Goal: Task Accomplishment & Management: Use online tool/utility

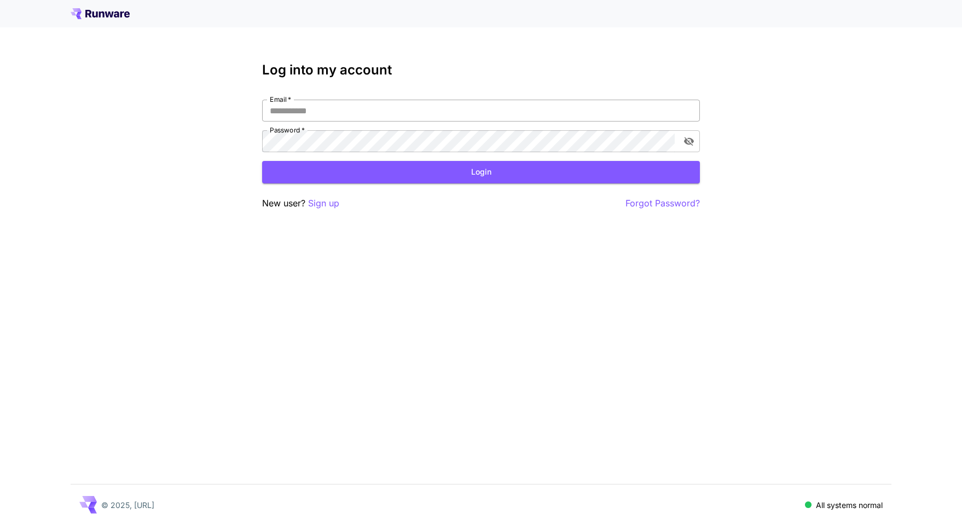
click at [372, 111] on input "Email   *" at bounding box center [481, 111] width 438 height 22
type input "**********"
click at [398, 173] on button "Login" at bounding box center [481, 172] width 438 height 22
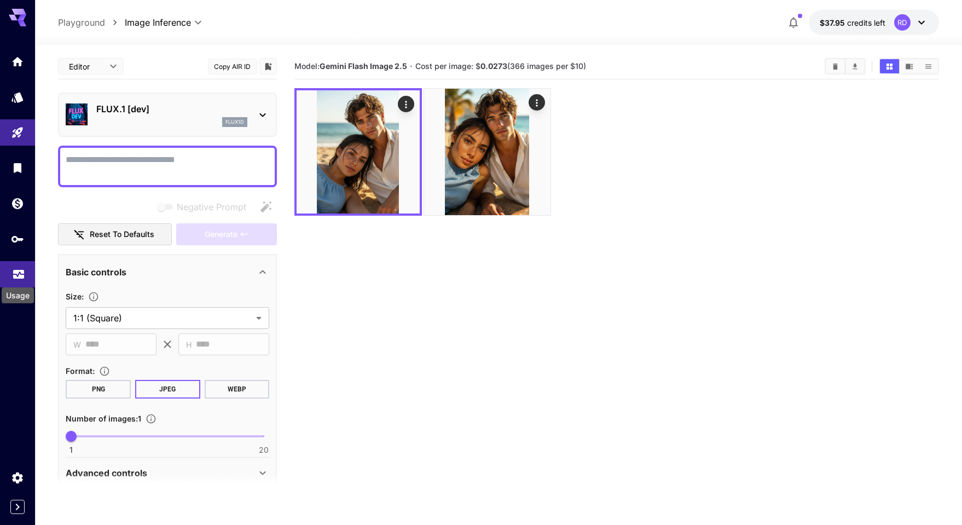
click at [15, 277] on icon "Usage" at bounding box center [18, 270] width 13 height 13
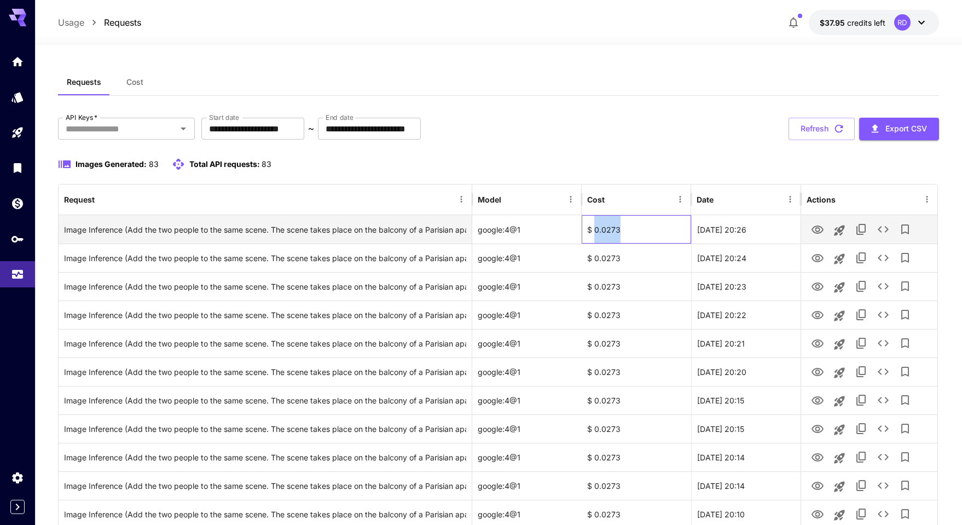
drag, startPoint x: 595, startPoint y: 228, endPoint x: 622, endPoint y: 228, distance: 26.8
click at [622, 228] on div "$ 0.0273" at bounding box center [636, 229] width 109 height 28
copy div "0.0273"
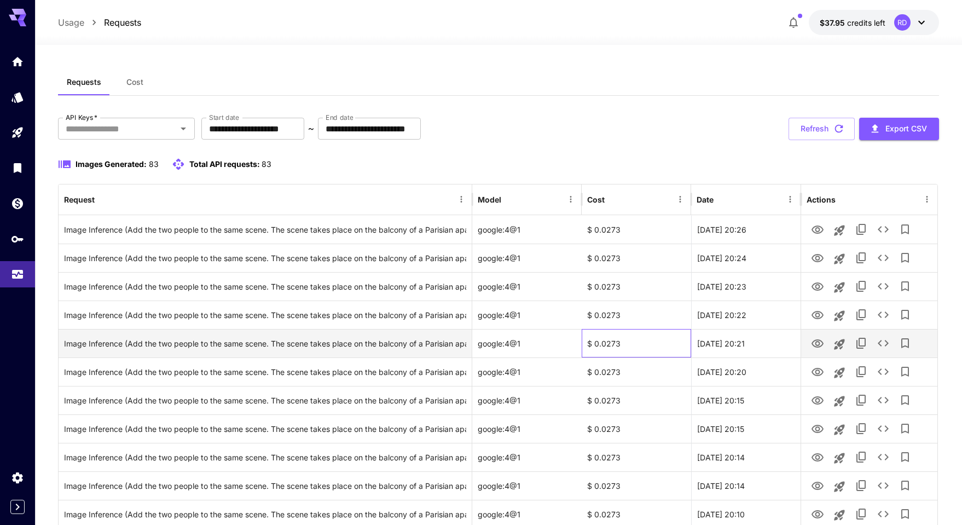
click at [650, 335] on div "$ 0.0273" at bounding box center [636, 343] width 109 height 28
